Goal: Entertainment & Leisure: Browse casually

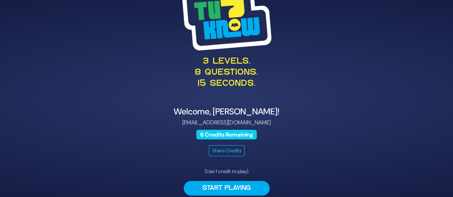
click at [244, 167] on div "3 levels. 8 questions. 15 seconds. Welcome, [PERSON_NAME]! [EMAIL_ADDRESS][DOMA…" at bounding box center [226, 98] width 366 height 247
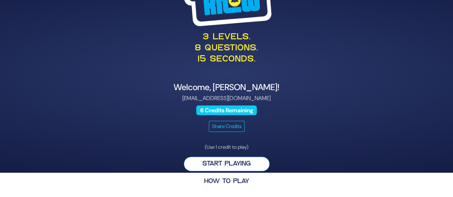
click at [220, 165] on button "Start Playing" at bounding box center [227, 164] width 86 height 15
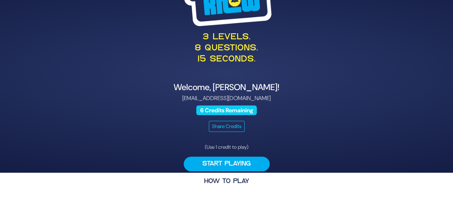
scroll to position [0, 0]
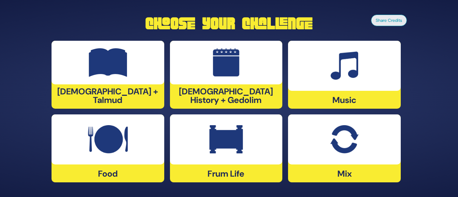
click at [111, 150] on img at bounding box center [108, 139] width 40 height 29
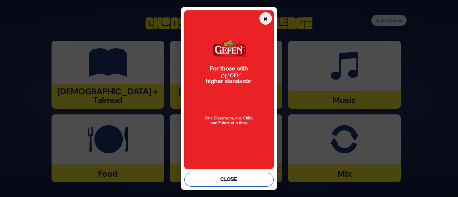
click at [218, 179] on button "Close" at bounding box center [228, 180] width 89 height 14
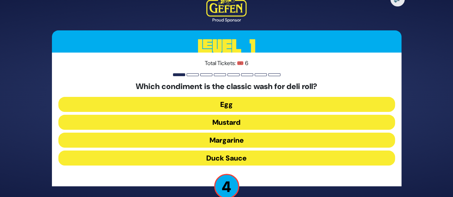
click at [238, 156] on button "Duck Sauce" at bounding box center [226, 158] width 336 height 15
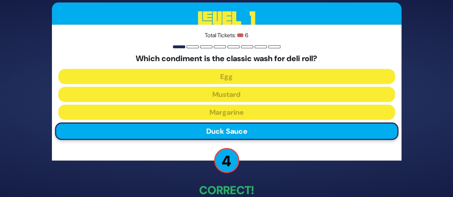
click at [300, 182] on p "Correct!" at bounding box center [226, 190] width 349 height 17
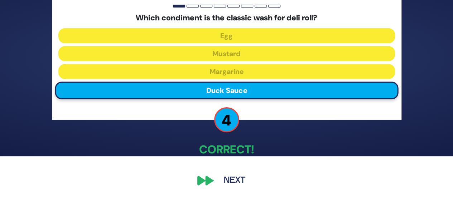
click at [234, 180] on button "Next" at bounding box center [235, 180] width 42 height 16
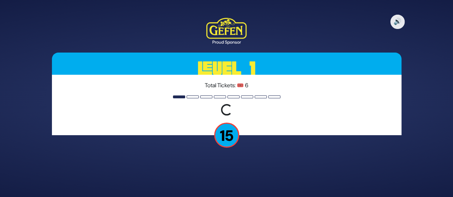
scroll to position [0, 0]
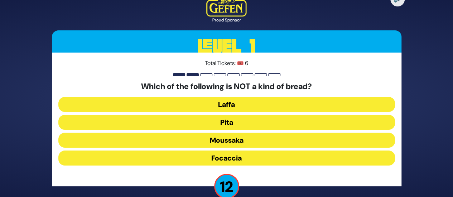
click at [239, 138] on button "Moussaka" at bounding box center [226, 140] width 336 height 15
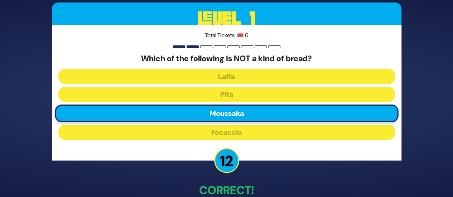
scroll to position [41, 0]
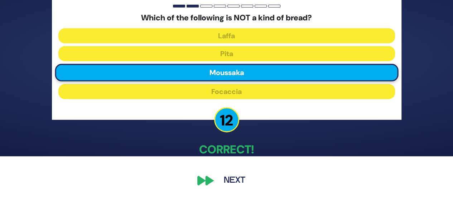
click at [235, 182] on button "Next" at bounding box center [235, 180] width 42 height 16
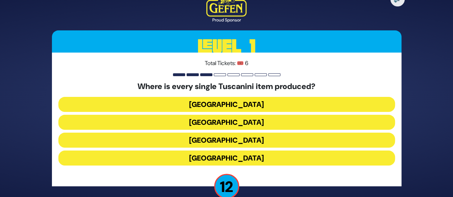
click at [233, 141] on button "[GEOGRAPHIC_DATA]" at bounding box center [226, 140] width 336 height 15
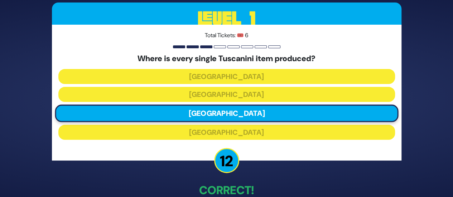
scroll to position [41, 0]
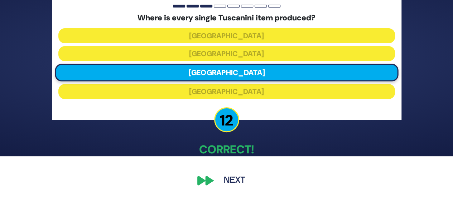
click at [238, 175] on button "Next" at bounding box center [235, 180] width 42 height 16
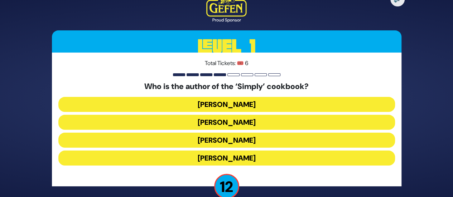
click at [262, 158] on button "[PERSON_NAME]" at bounding box center [226, 158] width 336 height 15
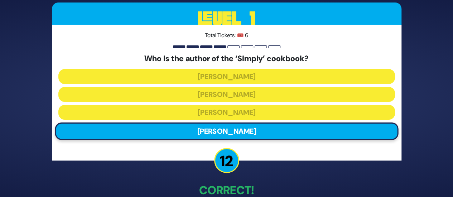
scroll to position [41, 0]
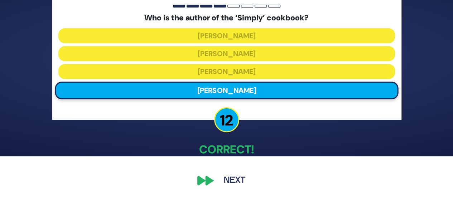
click at [226, 180] on button "Next" at bounding box center [235, 180] width 42 height 16
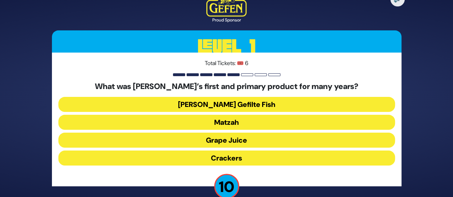
click at [241, 120] on button "Matzah" at bounding box center [226, 122] width 336 height 15
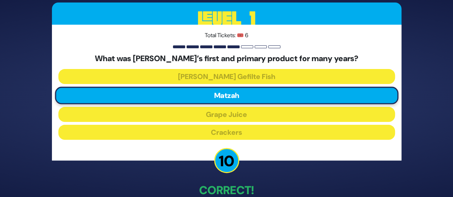
scroll to position [36, 0]
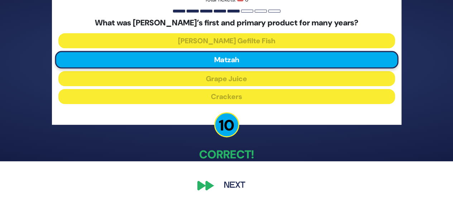
click at [233, 186] on button "Next" at bounding box center [235, 185] width 42 height 16
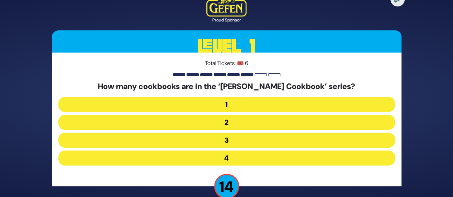
scroll to position [13, 0]
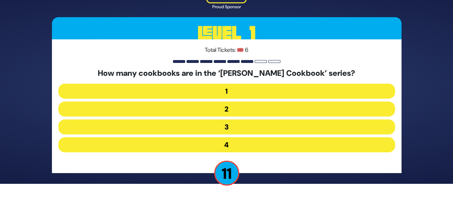
click at [241, 109] on button "2" at bounding box center [226, 109] width 336 height 15
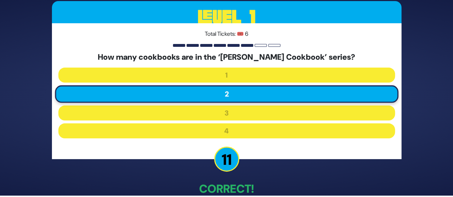
scroll to position [41, 0]
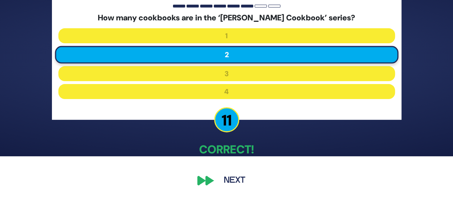
click at [236, 179] on button "Next" at bounding box center [235, 180] width 42 height 16
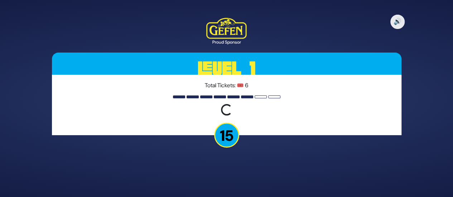
scroll to position [0, 0]
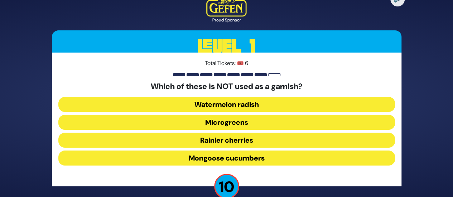
click at [233, 140] on button "Rainier cherries" at bounding box center [226, 140] width 336 height 15
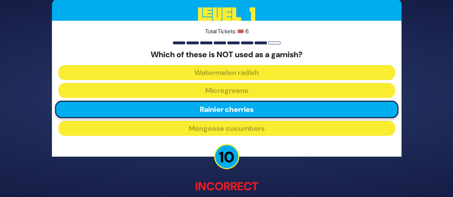
scroll to position [45, 0]
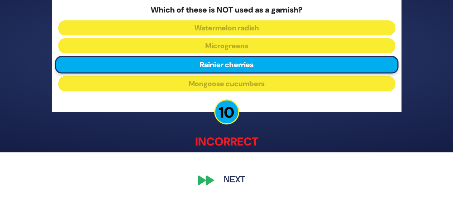
click at [229, 181] on button "Next" at bounding box center [235, 180] width 42 height 16
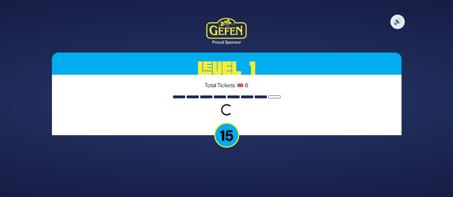
scroll to position [0, 0]
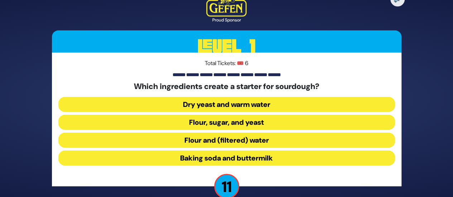
click at [227, 137] on button "Flour and (filtered) water" at bounding box center [226, 140] width 336 height 15
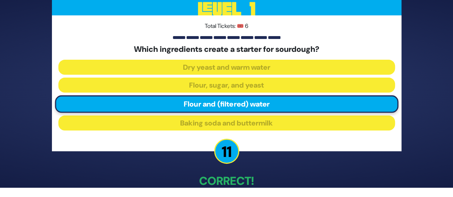
click at [230, 179] on p "Correct!" at bounding box center [226, 180] width 349 height 17
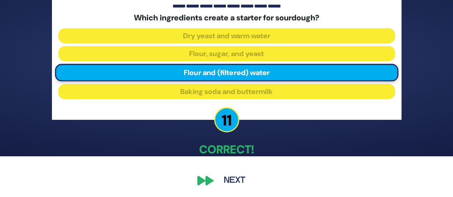
click at [230, 183] on button "Next" at bounding box center [235, 180] width 42 height 16
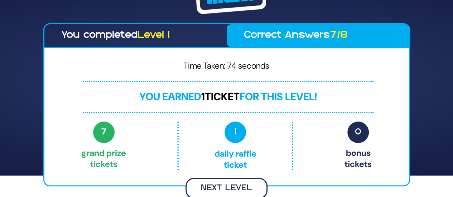
scroll to position [20, 0]
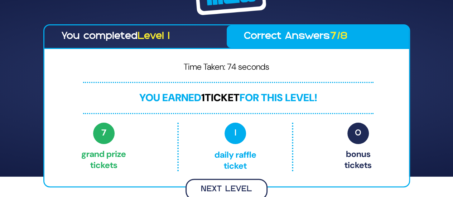
click at [233, 182] on button "Next Level" at bounding box center [226, 189] width 82 height 21
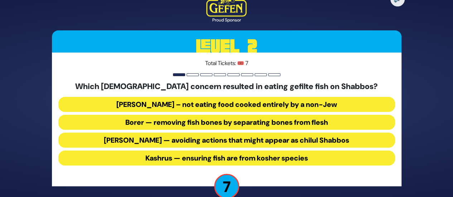
click at [197, 123] on button "Borer — removing fish bones by separating bones from flesh" at bounding box center [226, 122] width 336 height 15
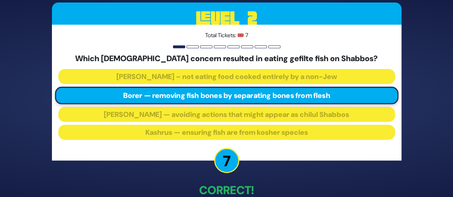
scroll to position [41, 0]
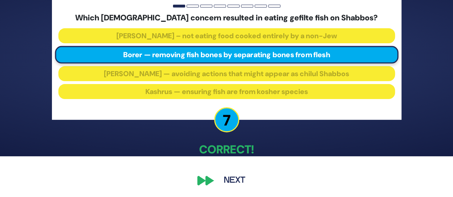
click at [230, 181] on button "Next" at bounding box center [235, 180] width 42 height 16
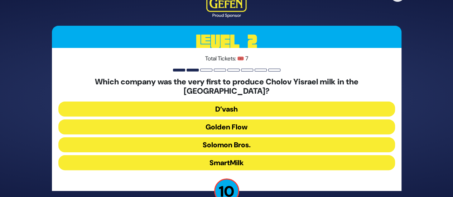
click at [245, 121] on button "Golden Flow" at bounding box center [226, 127] width 336 height 15
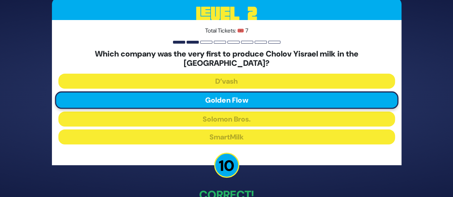
scroll to position [41, 0]
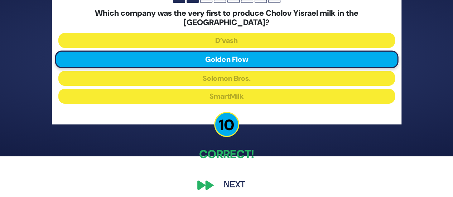
click at [230, 181] on button "Next" at bounding box center [235, 185] width 42 height 16
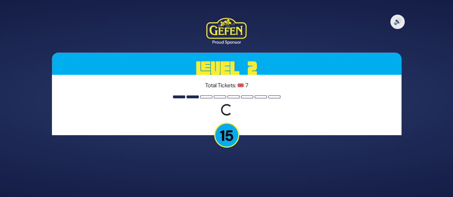
scroll to position [0, 0]
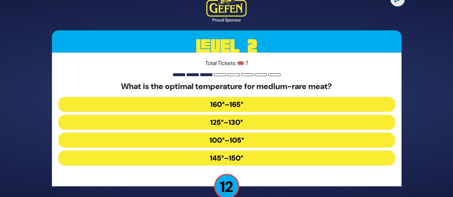
click at [236, 121] on button "125°–130°" at bounding box center [226, 122] width 336 height 15
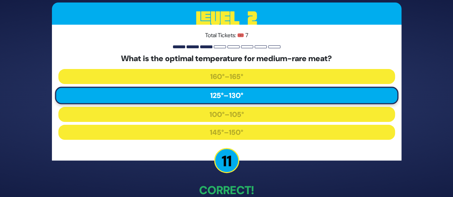
scroll to position [41, 0]
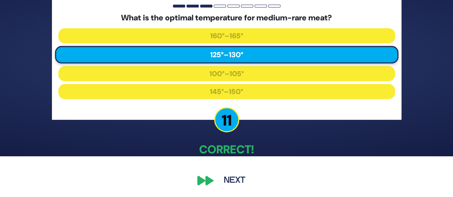
click at [233, 182] on button "Next" at bounding box center [235, 180] width 42 height 16
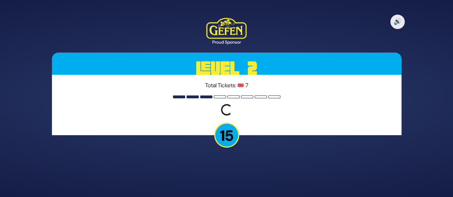
scroll to position [0, 0]
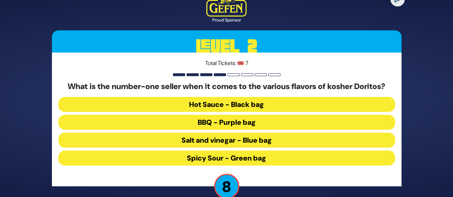
click at [250, 157] on button "Spicy Sour - Green bag" at bounding box center [226, 158] width 336 height 15
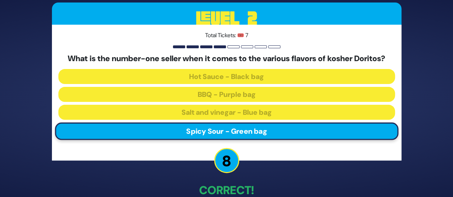
scroll to position [41, 0]
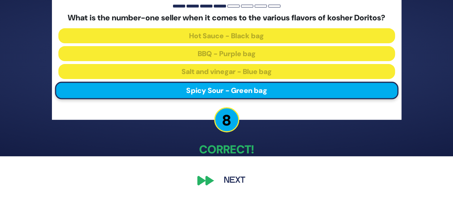
click at [235, 179] on button "Next" at bounding box center [235, 180] width 42 height 16
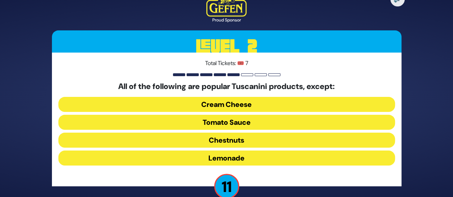
drag, startPoint x: 226, startPoint y: 101, endPoint x: 230, endPoint y: 103, distance: 5.3
click at [225, 101] on button "Cream Cheese" at bounding box center [226, 104] width 336 height 15
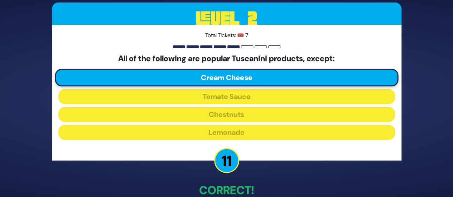
scroll to position [41, 0]
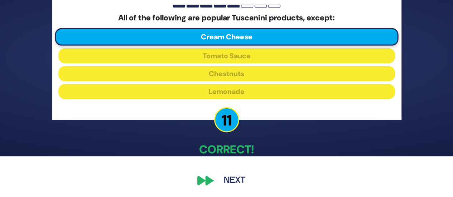
click at [229, 177] on button "Next" at bounding box center [235, 180] width 42 height 16
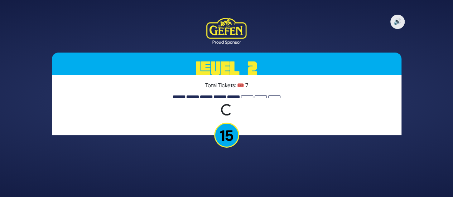
scroll to position [0, 0]
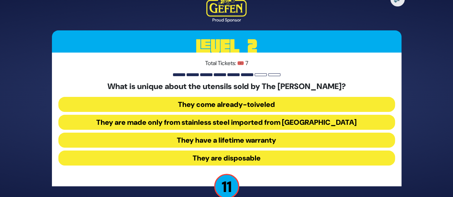
click at [265, 101] on button "They come already-toiveled" at bounding box center [226, 104] width 336 height 15
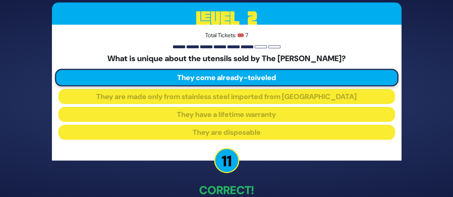
scroll to position [41, 0]
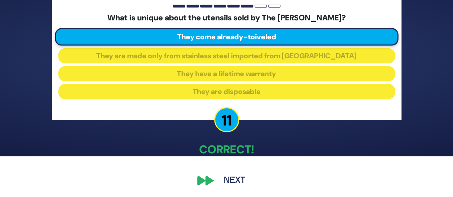
click at [223, 178] on button "Next" at bounding box center [235, 180] width 42 height 16
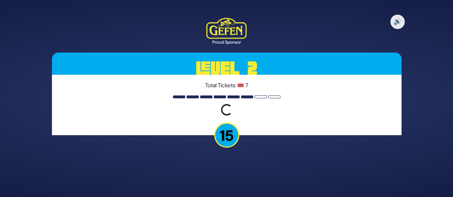
scroll to position [0, 0]
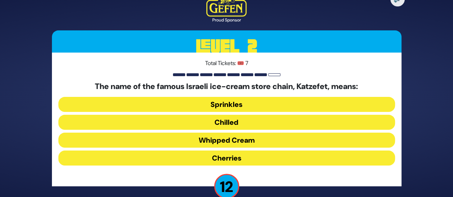
click at [250, 138] on button "Whipped Cream" at bounding box center [226, 140] width 336 height 15
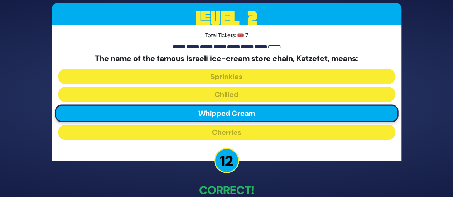
scroll to position [41, 0]
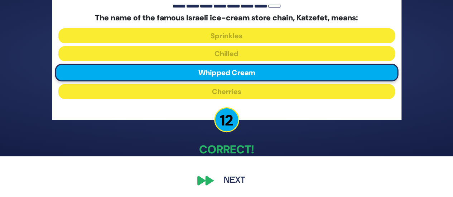
click at [228, 183] on button "Next" at bounding box center [235, 180] width 42 height 16
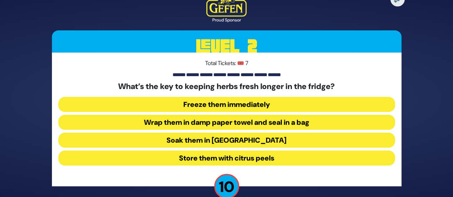
click at [291, 122] on button "Wrap them in damp paper towel and seal in a bag" at bounding box center [226, 122] width 336 height 15
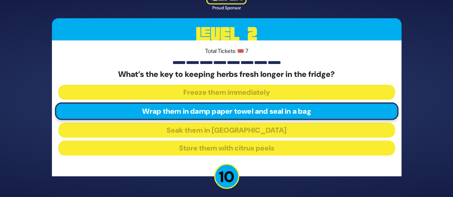
scroll to position [41, 0]
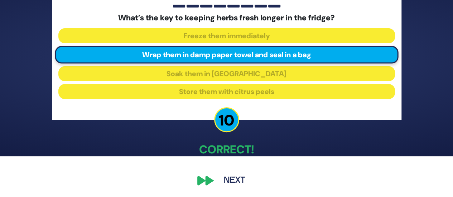
click at [227, 178] on button "Next" at bounding box center [235, 180] width 42 height 16
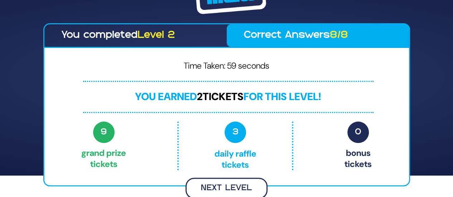
scroll to position [20, 0]
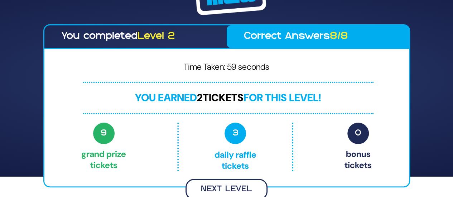
click at [232, 191] on button "Next Level" at bounding box center [226, 189] width 82 height 21
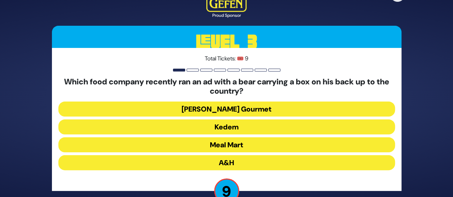
click at [240, 163] on button "A&H" at bounding box center [226, 162] width 336 height 15
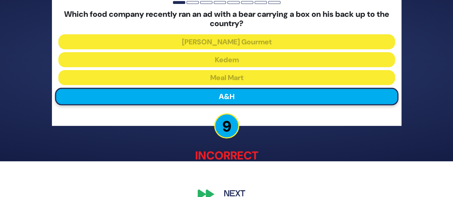
scroll to position [49, 0]
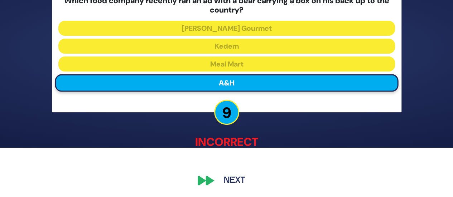
click at [231, 181] on button "Next" at bounding box center [235, 180] width 42 height 16
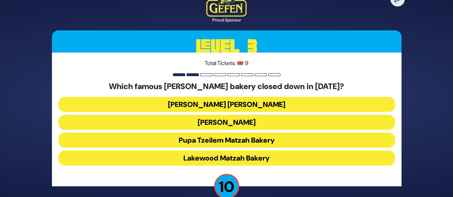
click at [257, 104] on button "[PERSON_NAME] [PERSON_NAME]" at bounding box center [226, 104] width 336 height 15
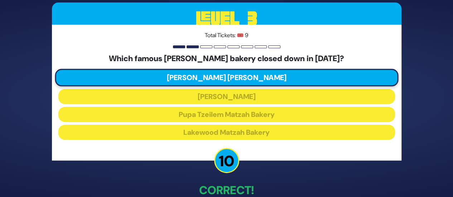
scroll to position [41, 0]
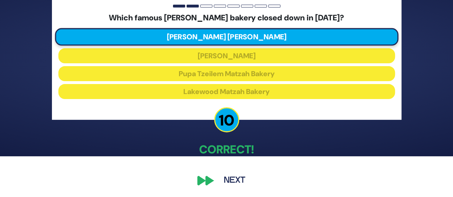
click at [238, 176] on button "Next" at bounding box center [235, 180] width 42 height 16
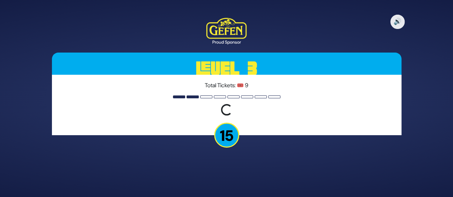
scroll to position [0, 0]
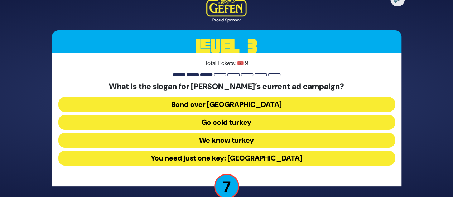
click at [261, 138] on button "We know turkey" at bounding box center [226, 140] width 336 height 15
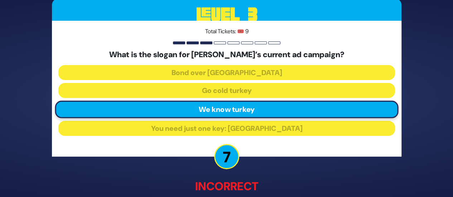
scroll to position [45, 0]
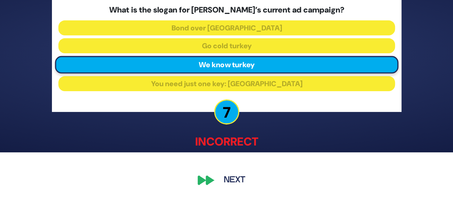
click at [224, 177] on button "Next" at bounding box center [235, 180] width 42 height 16
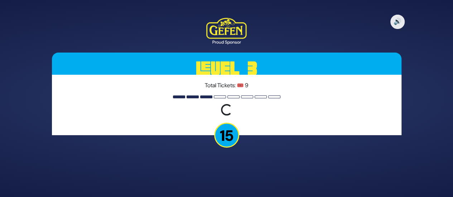
scroll to position [0, 0]
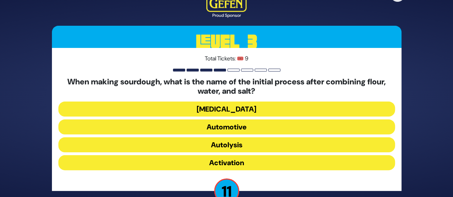
click at [234, 164] on button "Activation" at bounding box center [226, 162] width 336 height 15
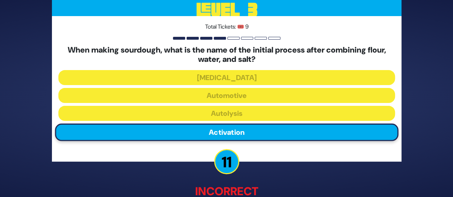
scroll to position [49, 0]
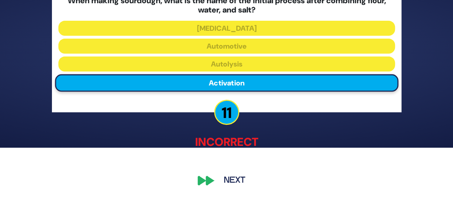
click at [227, 184] on button "Next" at bounding box center [235, 180] width 42 height 16
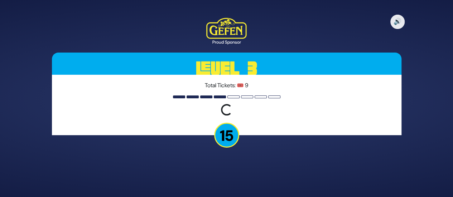
scroll to position [0, 0]
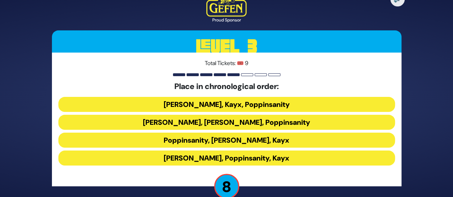
click at [227, 159] on button "[PERSON_NAME], Poppinsanity, Kayx" at bounding box center [226, 158] width 336 height 15
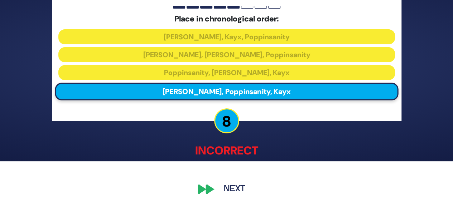
scroll to position [45, 0]
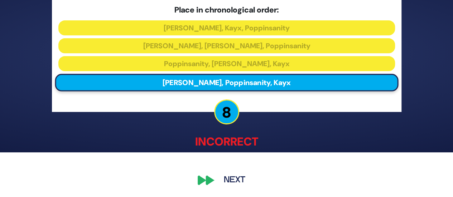
click at [226, 179] on button "Next" at bounding box center [235, 180] width 42 height 16
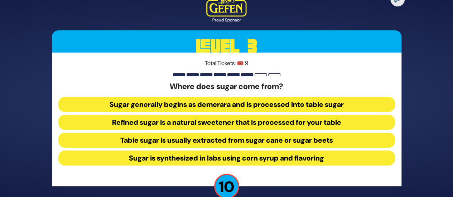
click at [282, 140] on button "Table sugar is usually extracted from sugar cane or sugar beets" at bounding box center [226, 140] width 336 height 15
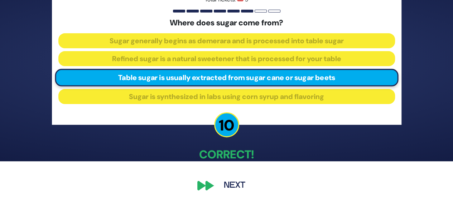
scroll to position [41, 0]
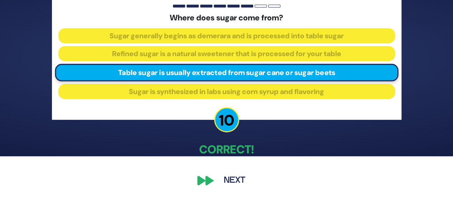
click at [228, 179] on button "Next" at bounding box center [235, 180] width 42 height 16
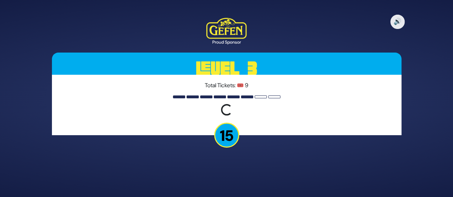
scroll to position [0, 0]
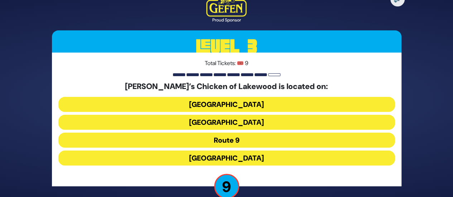
click at [268, 122] on button "[GEOGRAPHIC_DATA]" at bounding box center [226, 122] width 336 height 15
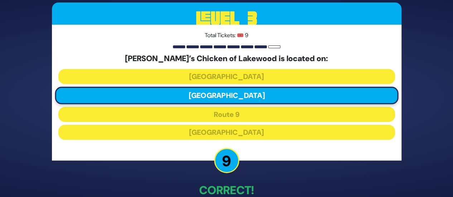
scroll to position [41, 0]
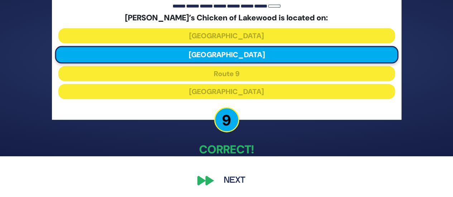
click at [228, 182] on button "Next" at bounding box center [235, 180] width 42 height 16
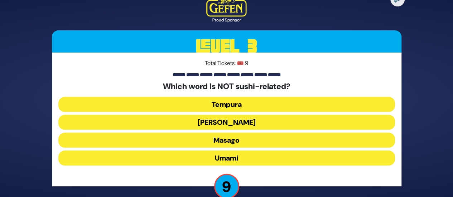
click at [244, 158] on button "Umami" at bounding box center [226, 158] width 336 height 15
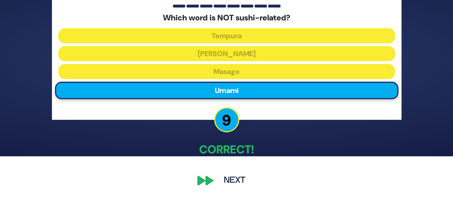
click at [231, 181] on button "Next" at bounding box center [235, 180] width 42 height 16
